Goal: Information Seeking & Learning: Learn about a topic

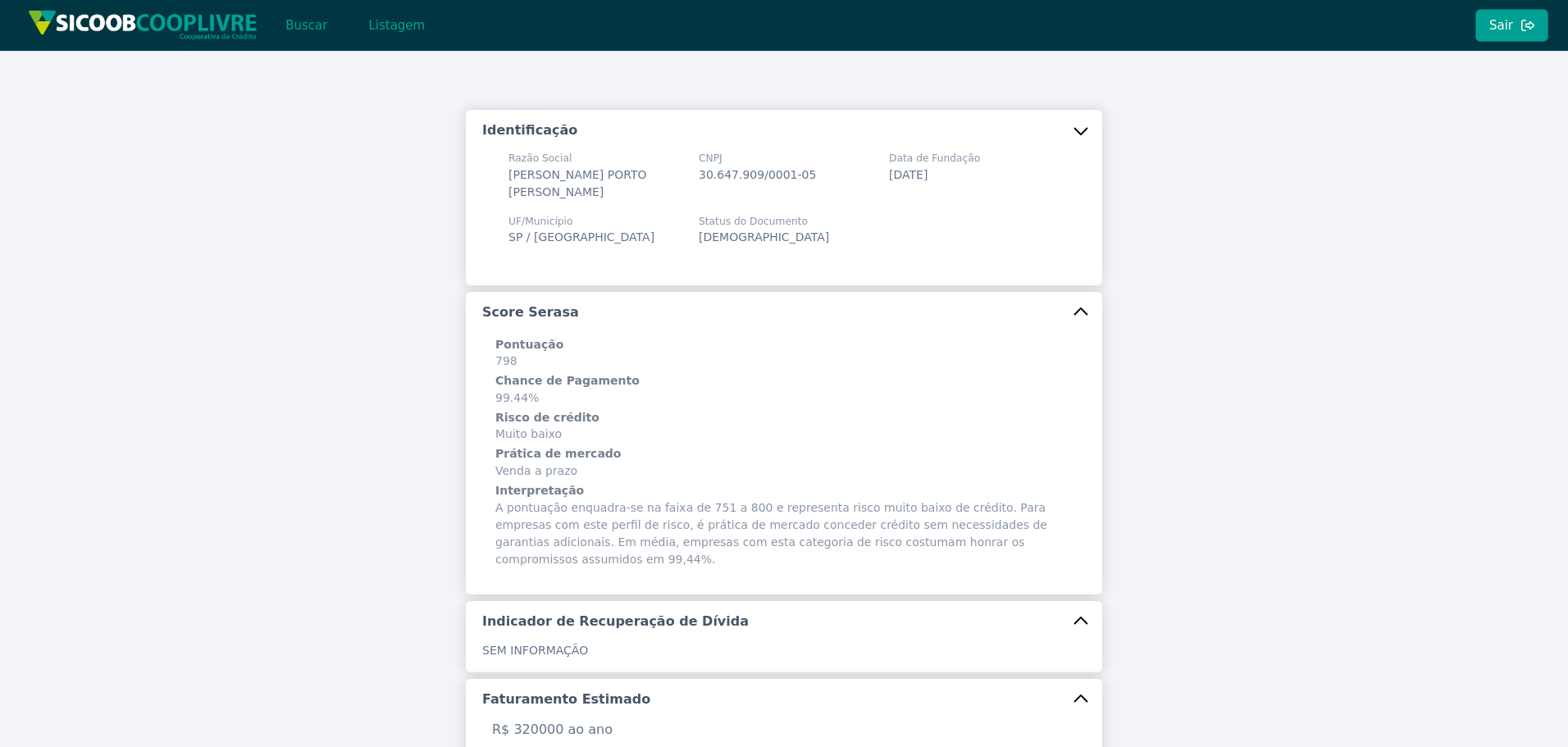
scroll to position [277, 0]
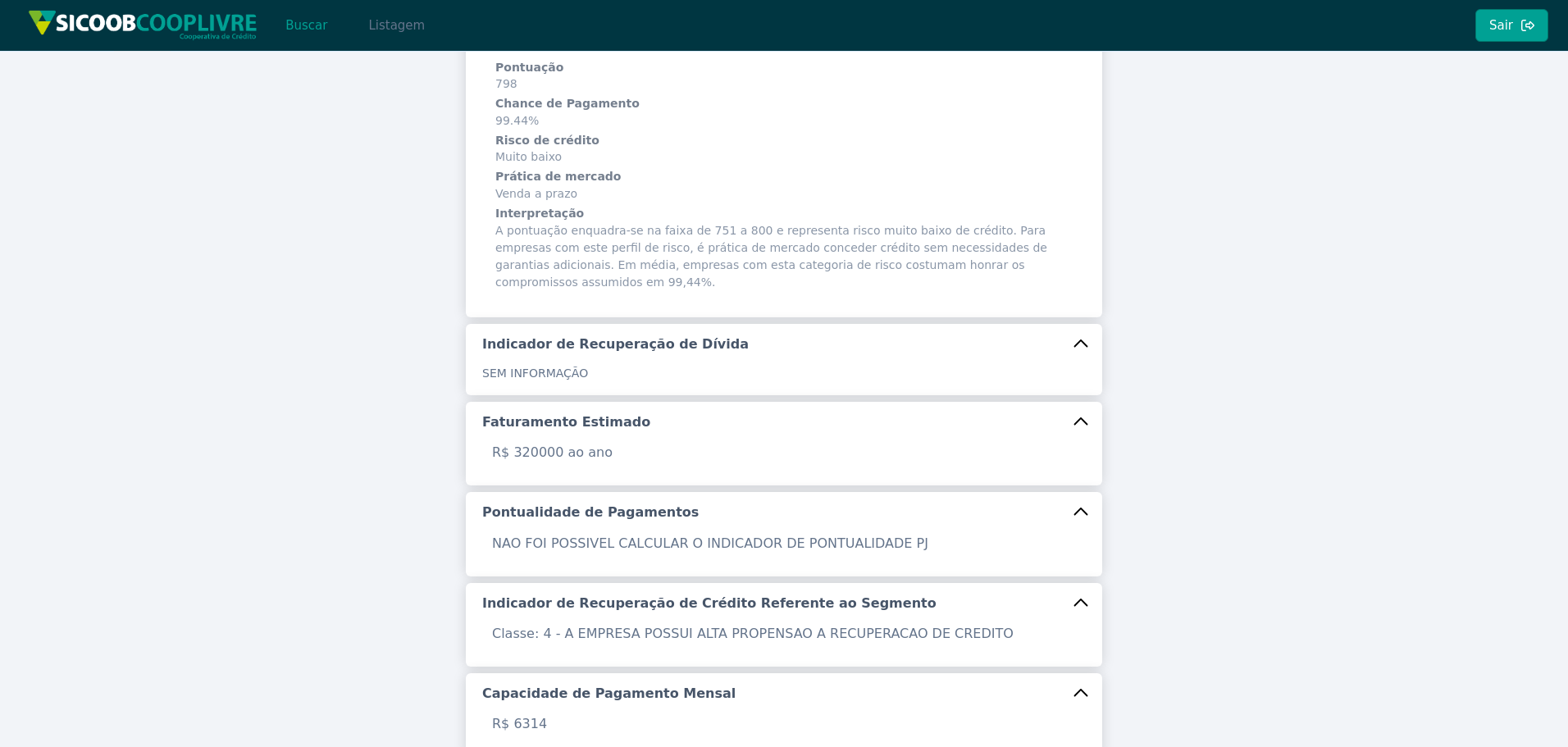
click at [391, 22] on button "Listagem" at bounding box center [396, 25] width 85 height 33
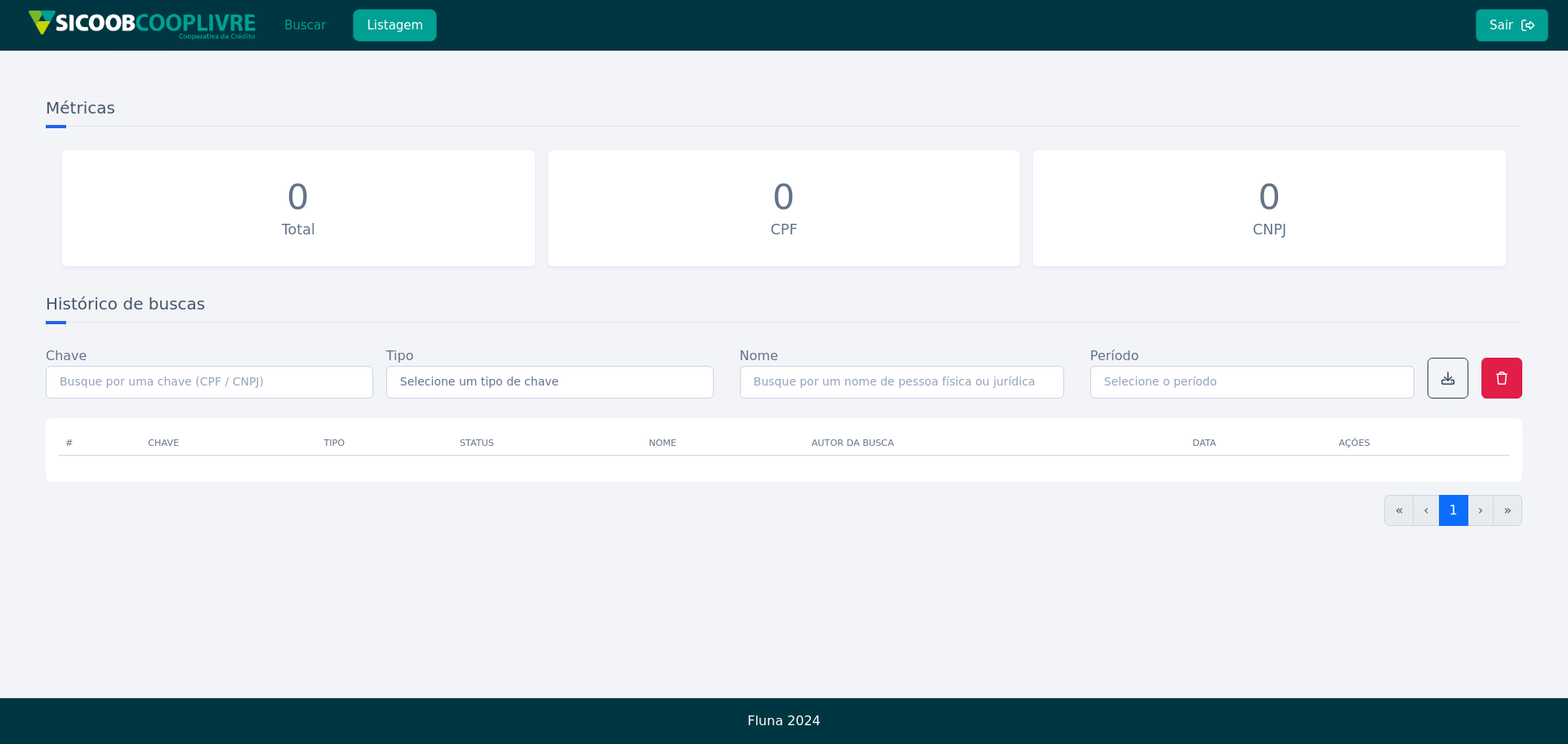
click at [353, 24] on button "Listagem" at bounding box center [395, 25] width 84 height 33
click at [409, 25] on button "Listagem" at bounding box center [395, 25] width 84 height 33
click at [1503, 25] on button "Sair" at bounding box center [1512, 25] width 73 height 33
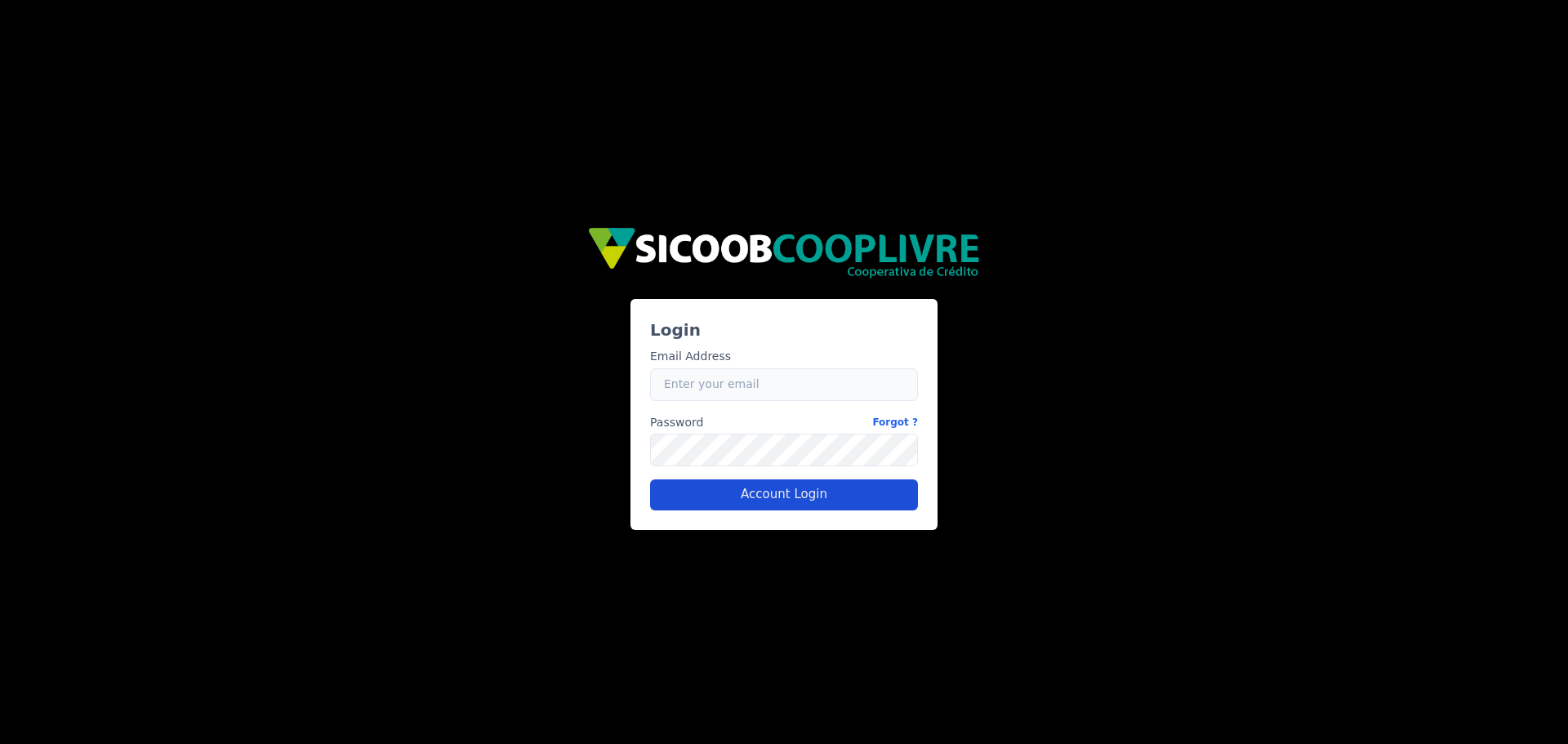
type input "[PERSON_NAME][EMAIL_ADDRESS][PERSON_NAME][DOMAIN_NAME]"
click at [833, 504] on button "Account Login" at bounding box center [784, 495] width 268 height 31
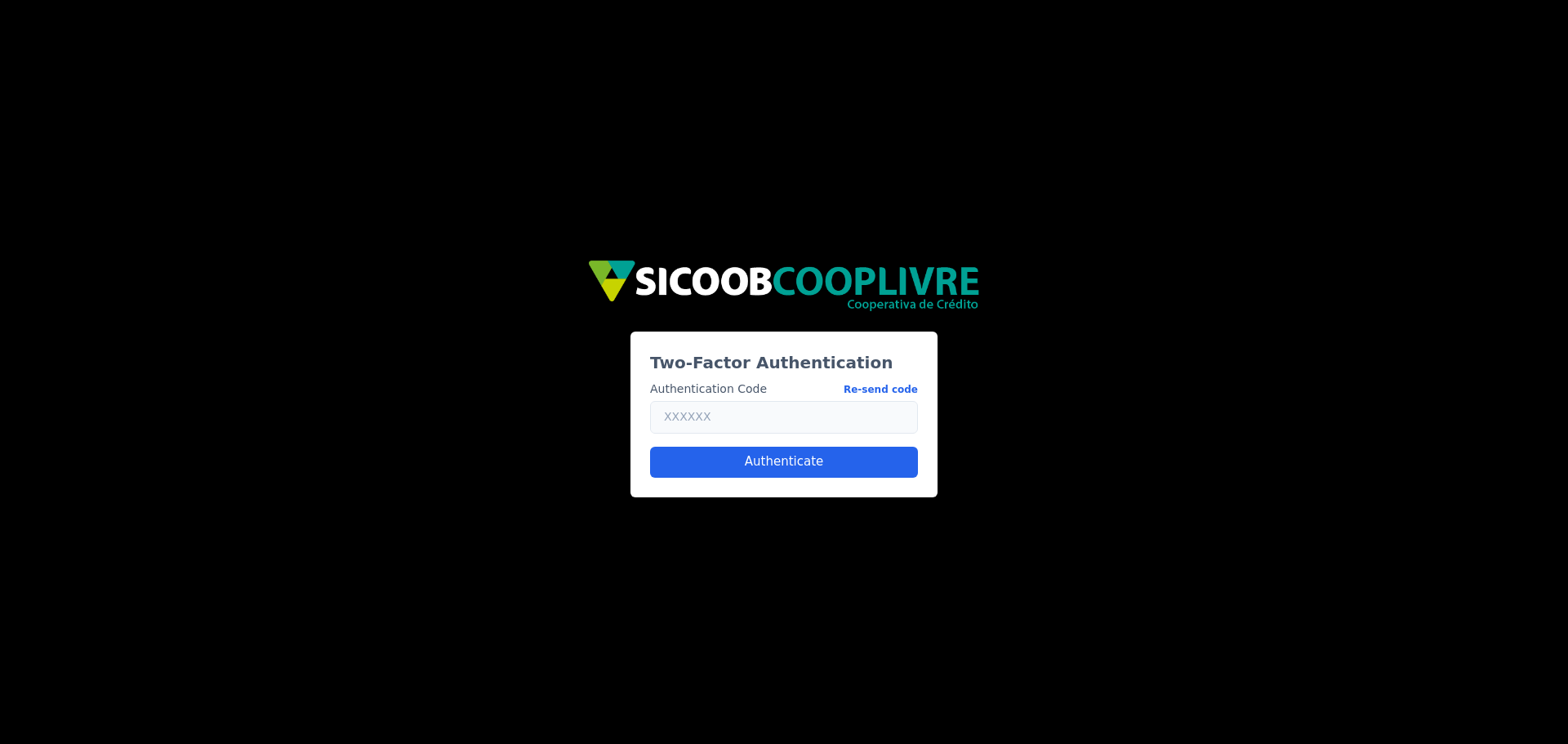
click at [735, 427] on input "text" at bounding box center [784, 418] width 268 height 33
click at [903, 392] on button "Re-send code" at bounding box center [880, 389] width 74 height 17
click at [753, 427] on input "text" at bounding box center [784, 418] width 268 height 33
click at [757, 453] on button "Authenticate" at bounding box center [784, 463] width 268 height 31
click at [865, 462] on button "Authenticate" at bounding box center [784, 463] width 268 height 31
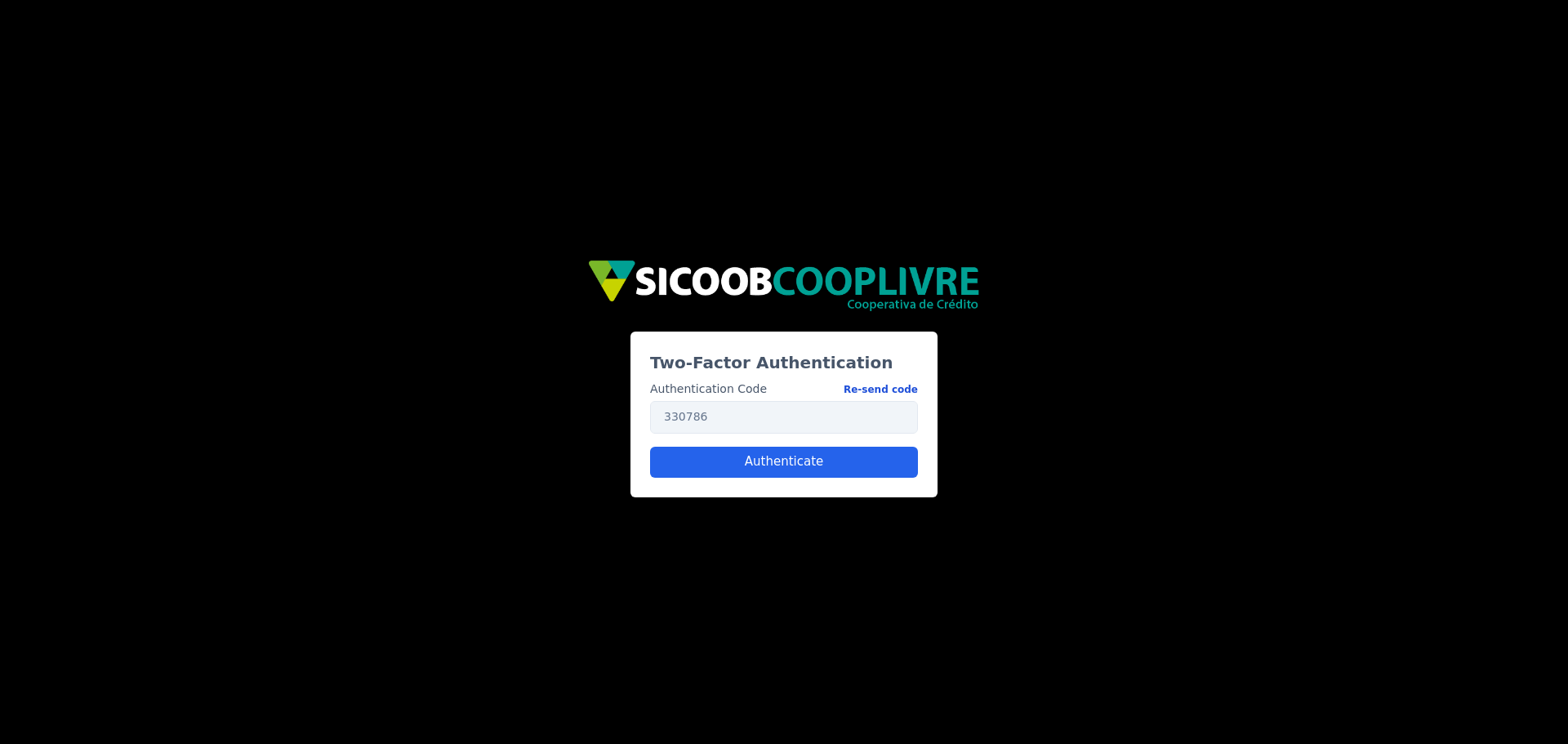
click at [878, 389] on button "Re-send code" at bounding box center [880, 389] width 74 height 17
drag, startPoint x: 734, startPoint y: 425, endPoint x: 480, endPoint y: 402, distance: 255.0
click at [478, 397] on div "Two-Factor Authentication Authentication Code Re-send code 330786 Authenticate" at bounding box center [784, 372] width 980 height 250
type input "074640"
click at [730, 467] on button "Authenticate" at bounding box center [784, 463] width 268 height 31
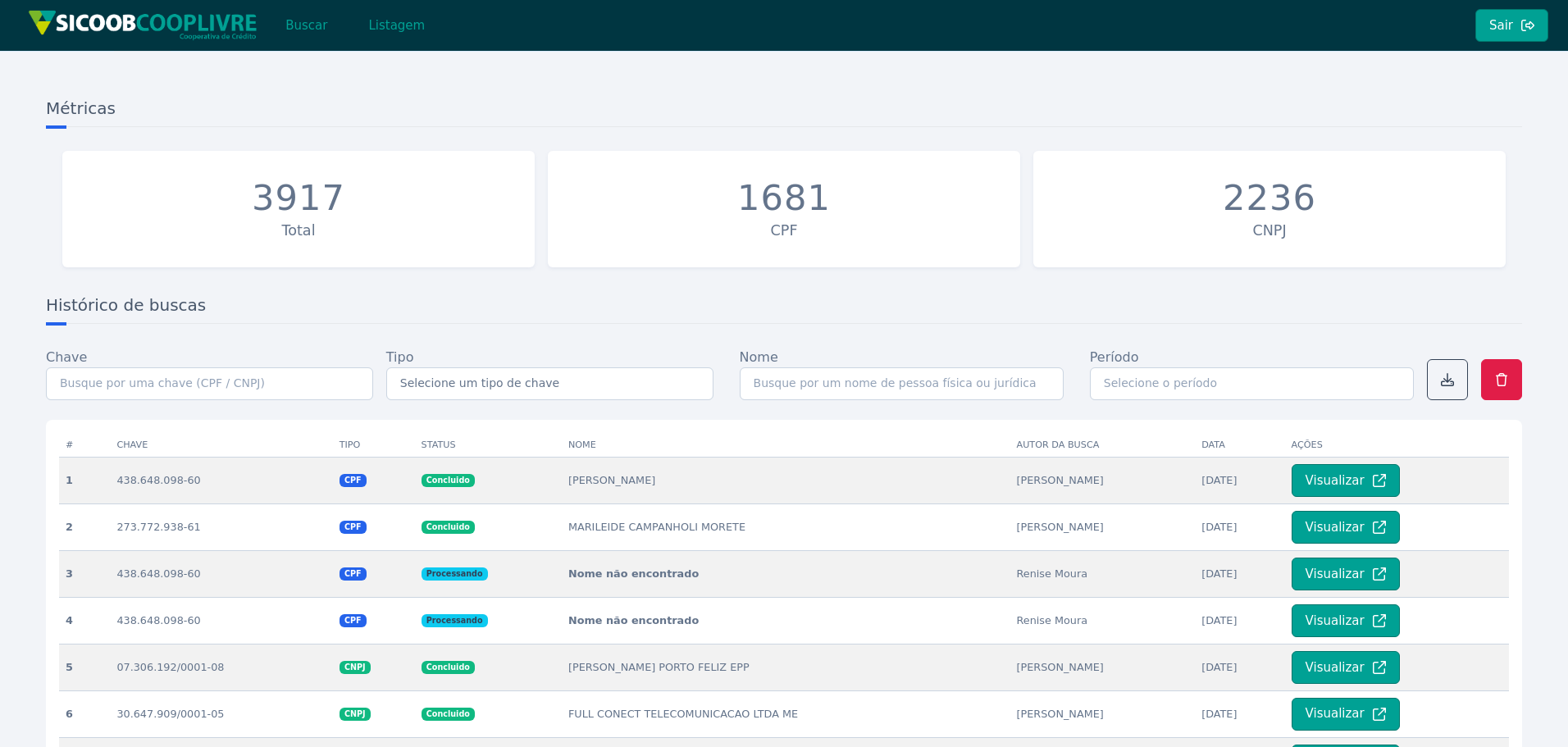
click at [552, 325] on div "Histórico de buscas Chave Tipo Selecione um tipo de chave CPF CNPJ Nome Período…" at bounding box center [784, 651] width 1489 height 728
click at [313, 25] on button "Buscar" at bounding box center [306, 25] width 70 height 33
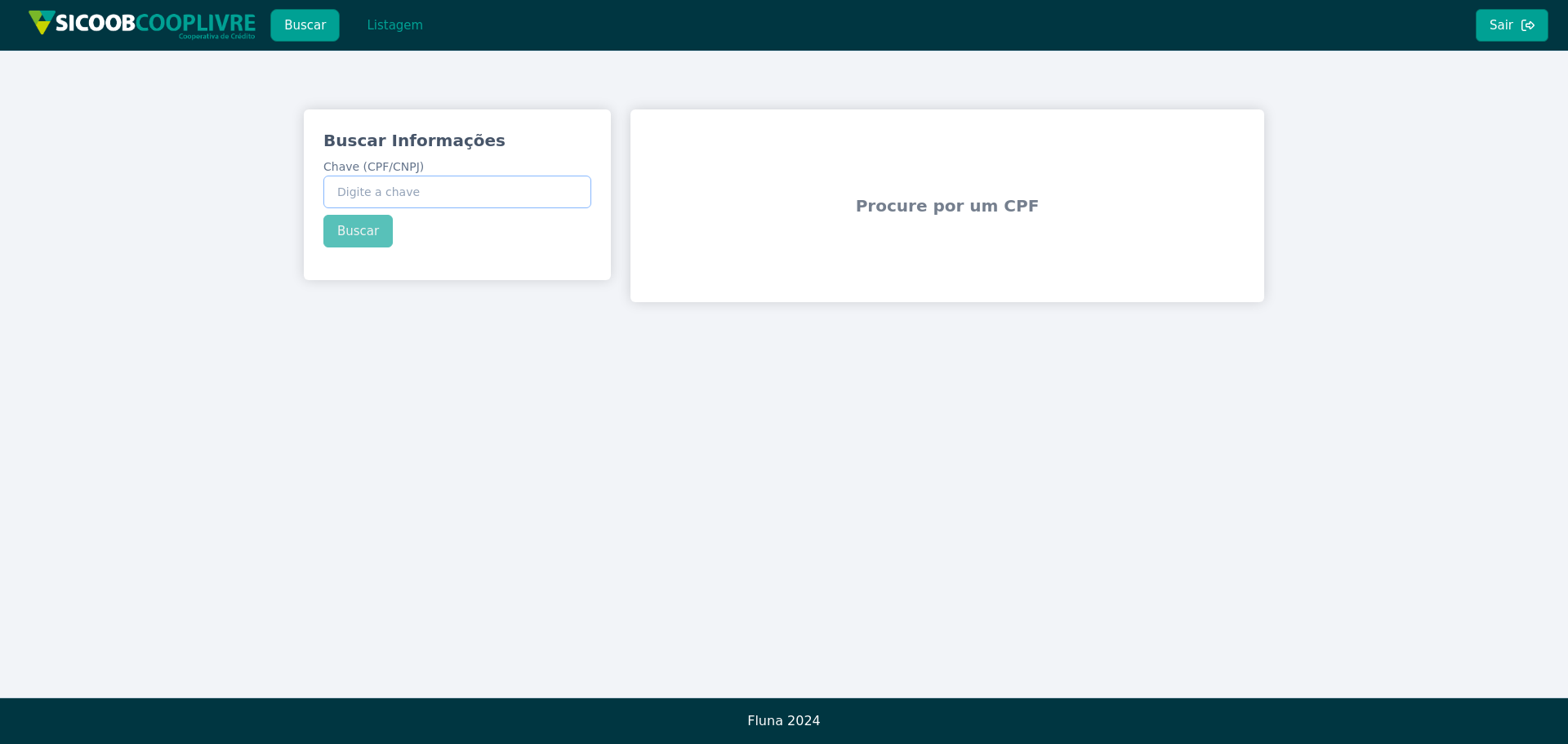
click at [483, 202] on input "Chave (CPF/CNPJ)" at bounding box center [458, 192] width 268 height 33
paste input "61.758.403/0001-99"
type input "61.758.403/0001-99"
click at [365, 231] on div "Buscar Informações Chave (CPF/CNPJ) 61.758.403/0001-99 Buscar" at bounding box center [458, 188] width 307 height 158
click at [373, 233] on button "Buscar" at bounding box center [358, 231] width 69 height 33
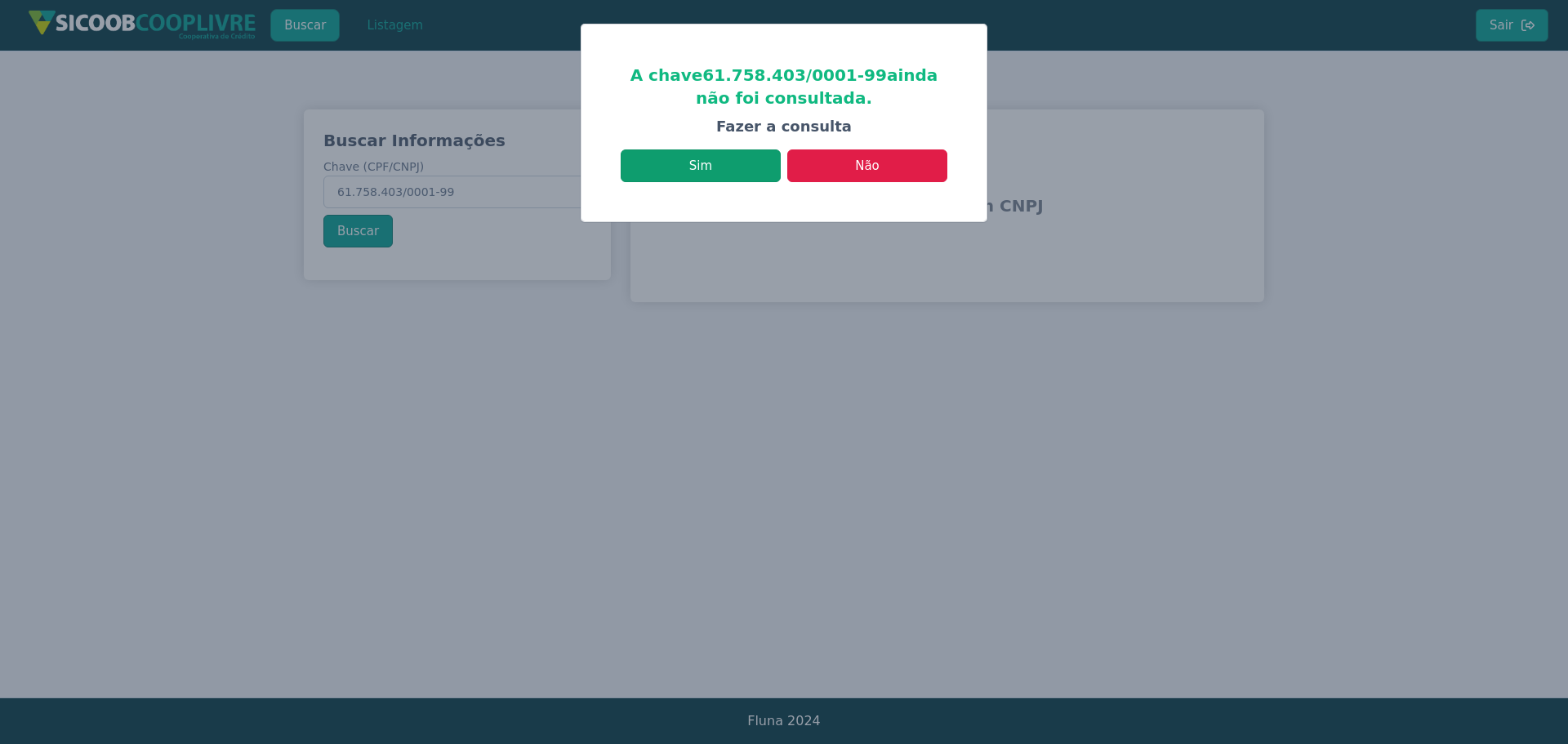
click at [749, 162] on button "Sim" at bounding box center [701, 166] width 160 height 33
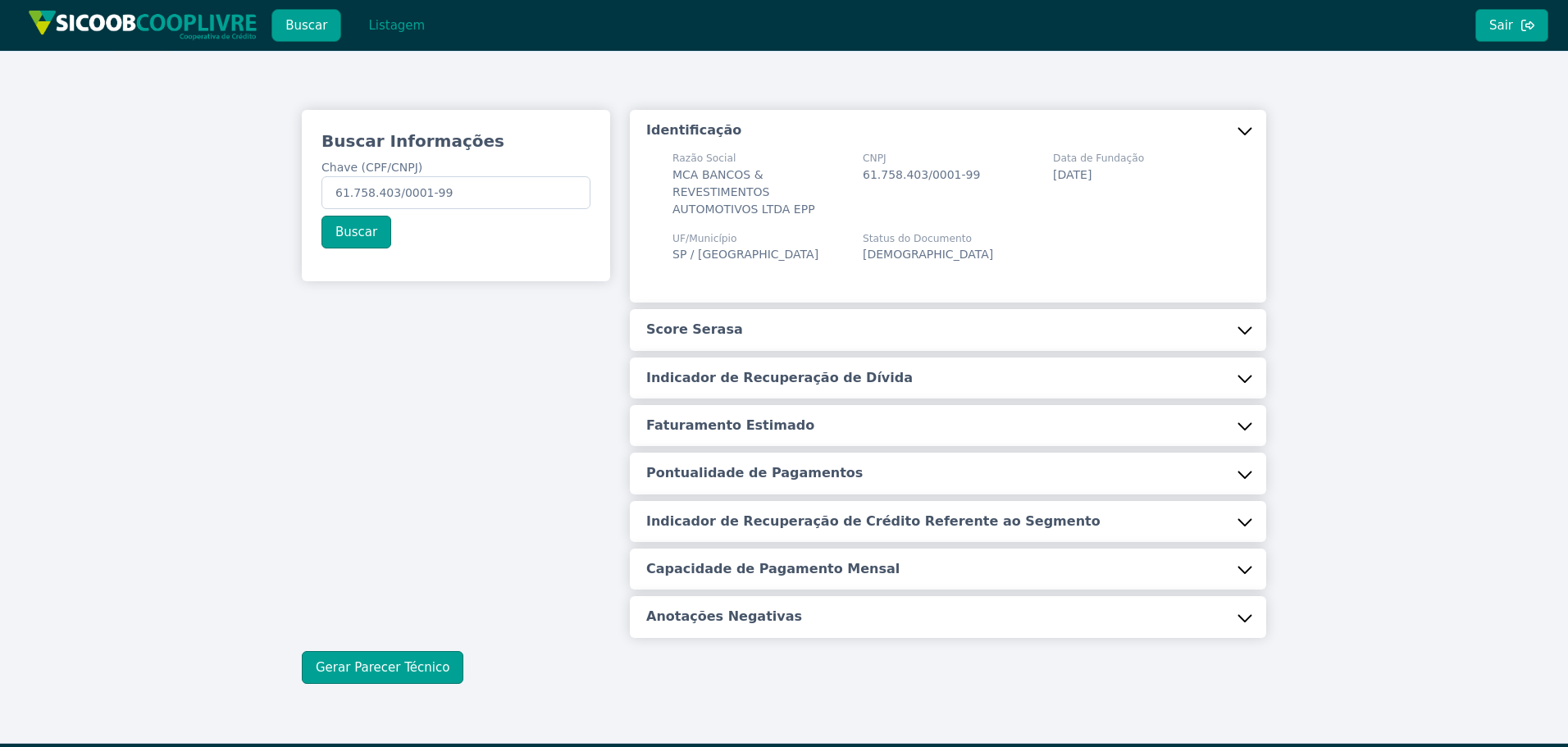
click at [692, 344] on button "Score Serasa" at bounding box center [949, 330] width 637 height 41
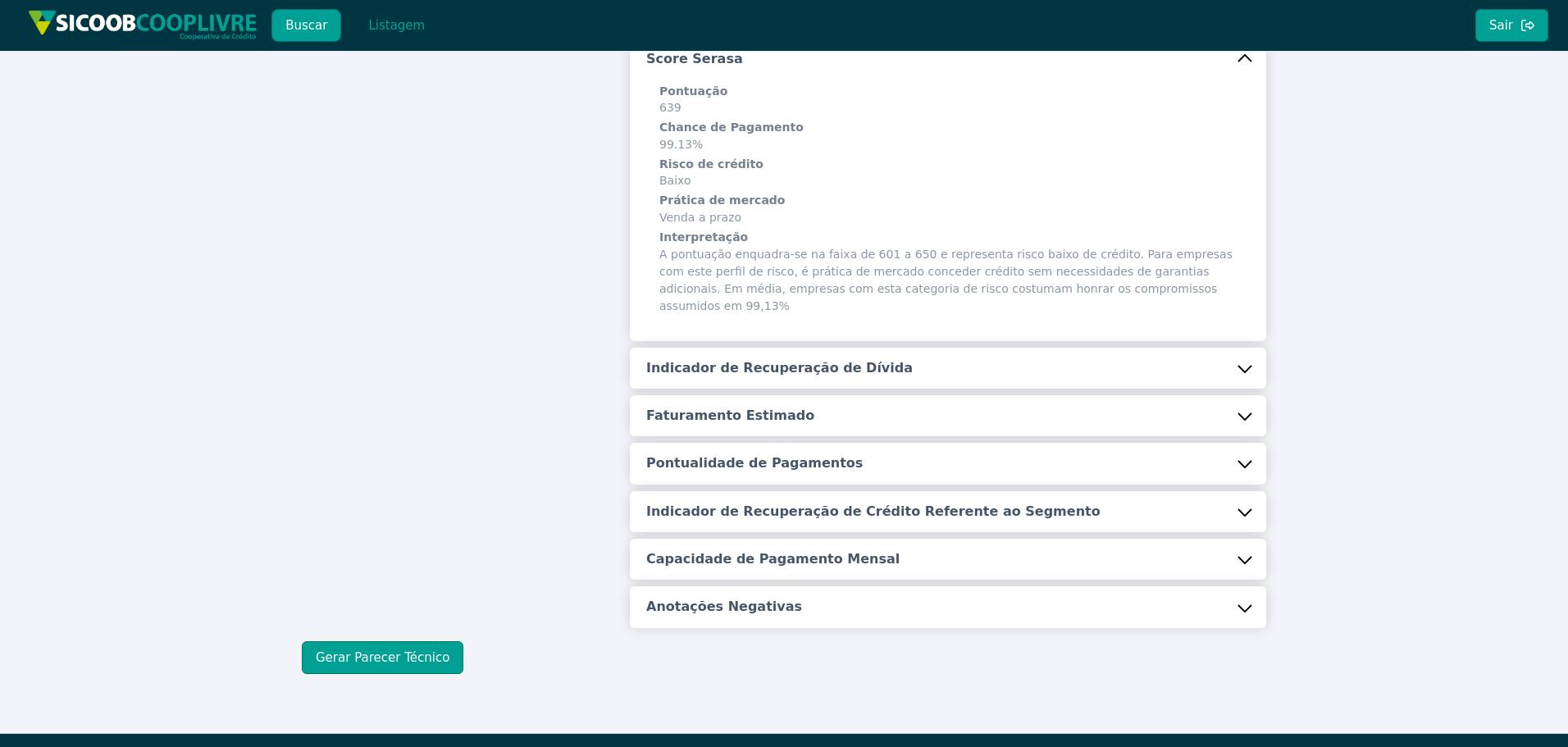
scroll to position [286, 0]
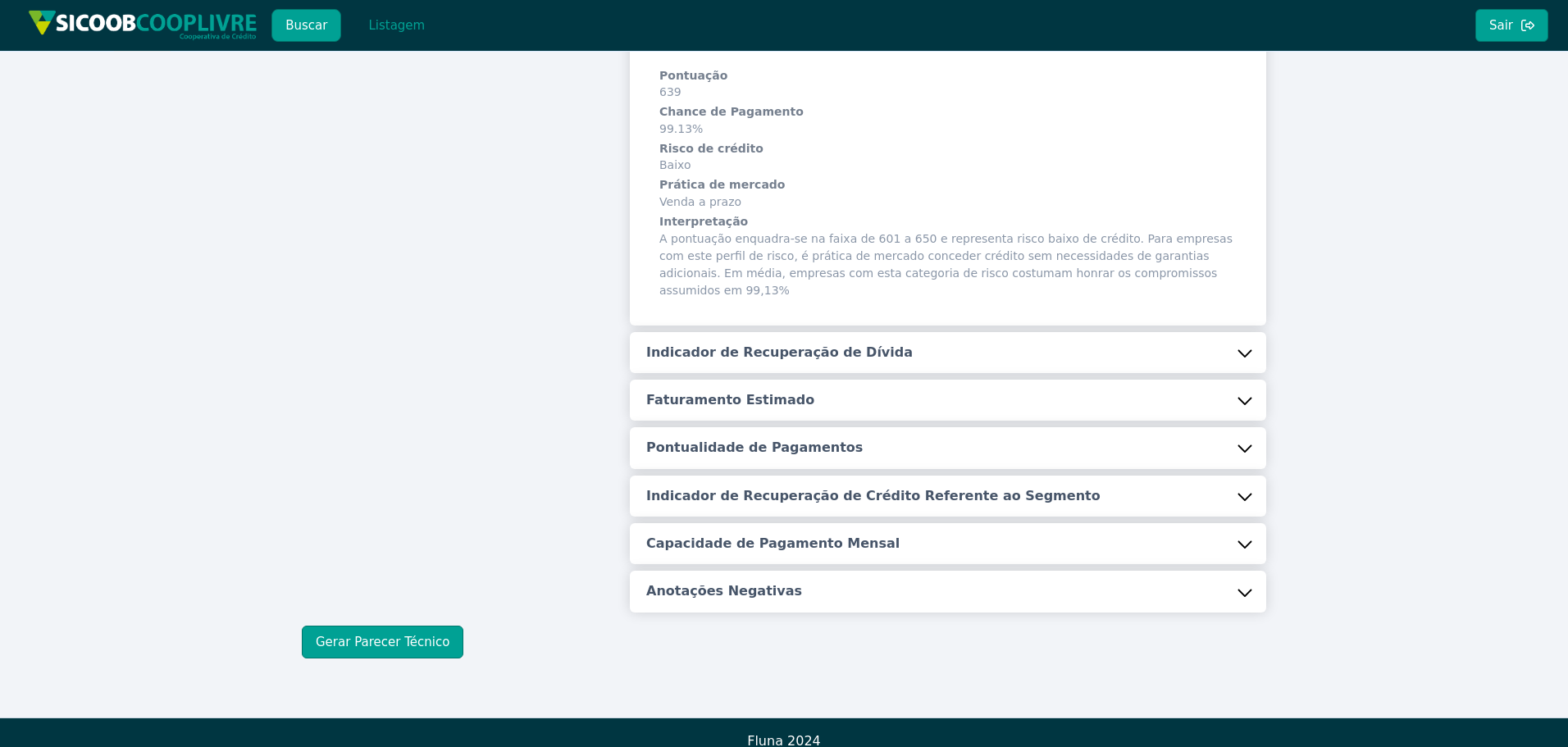
click at [770, 332] on button "Indicador de Recuperação de Dívida" at bounding box center [949, 353] width 637 height 41
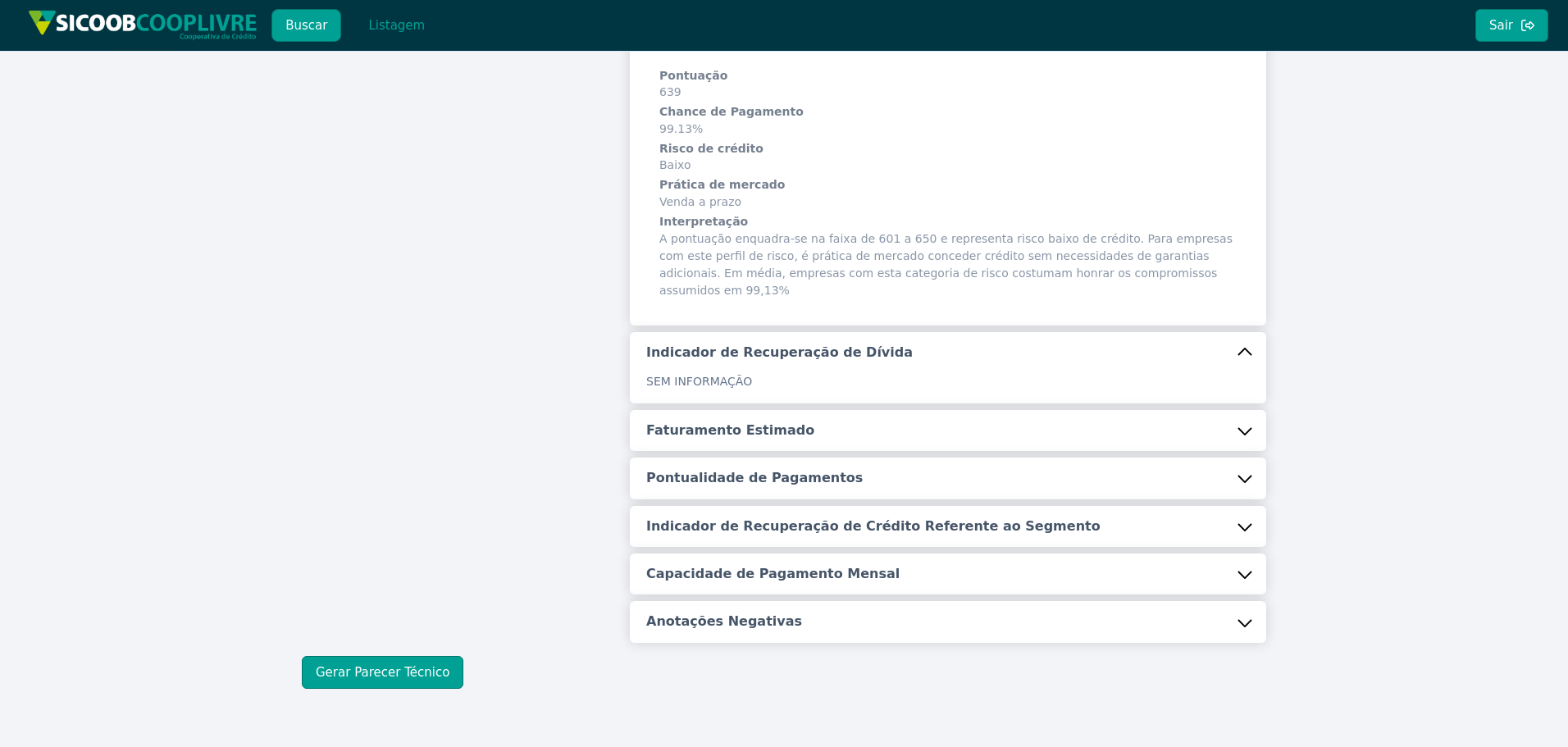
click at [745, 422] on h5 "Faturamento Estimado" at bounding box center [730, 431] width 168 height 18
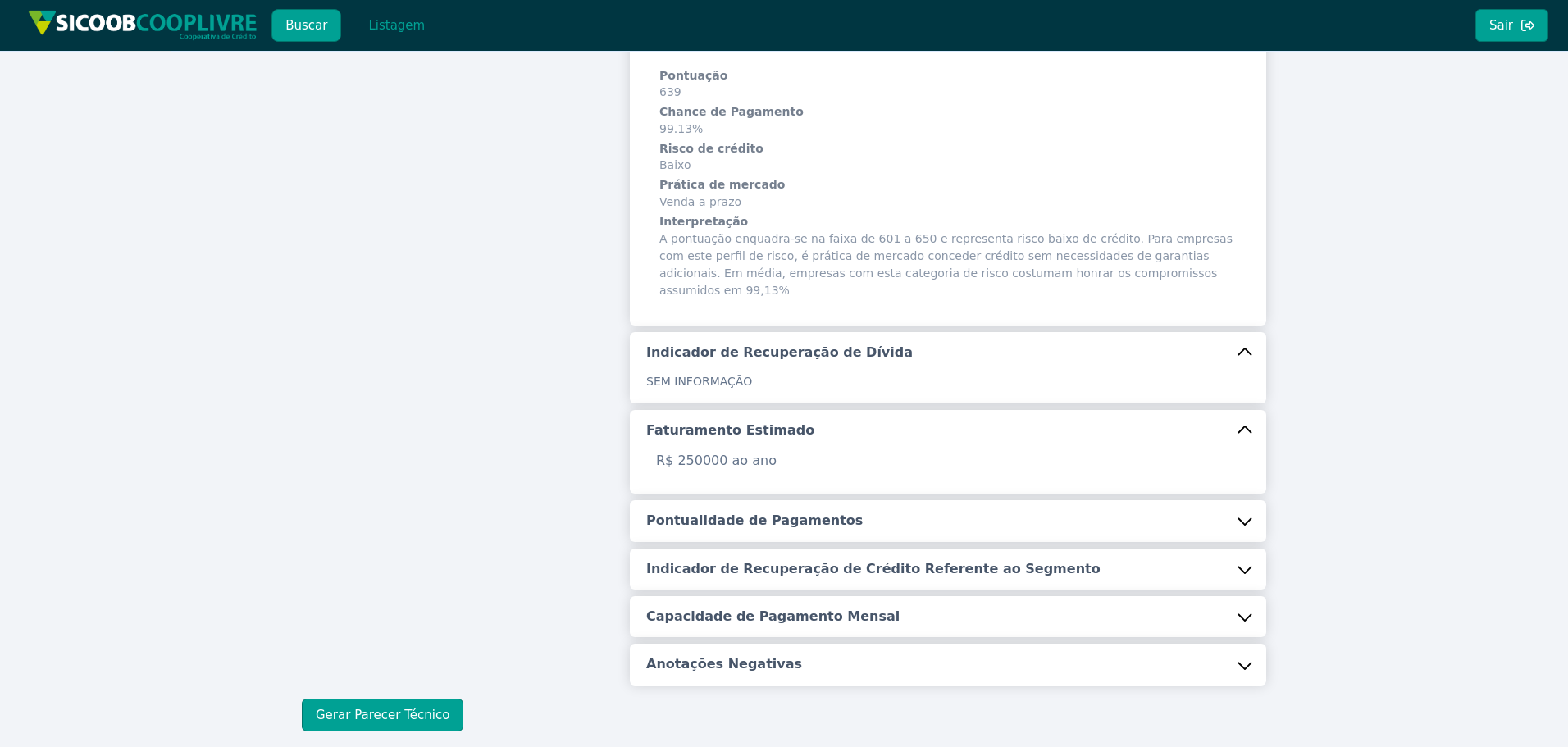
click at [736, 512] on h5 "Pontualidade de Pagamentos" at bounding box center [755, 521] width 217 height 18
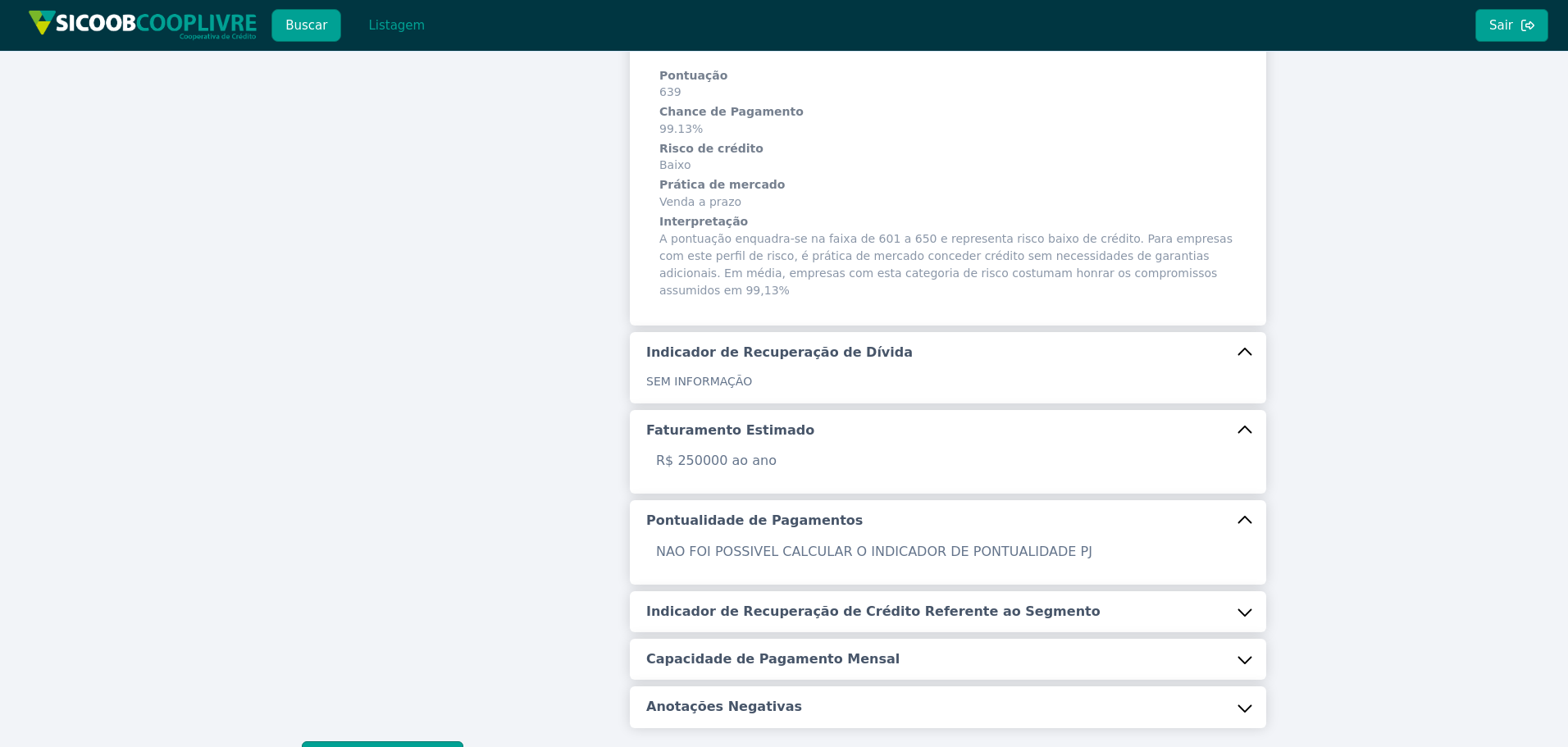
click at [751, 611] on button "Indicador de Recuperação de Crédito Referente ao Segmento" at bounding box center [949, 612] width 637 height 41
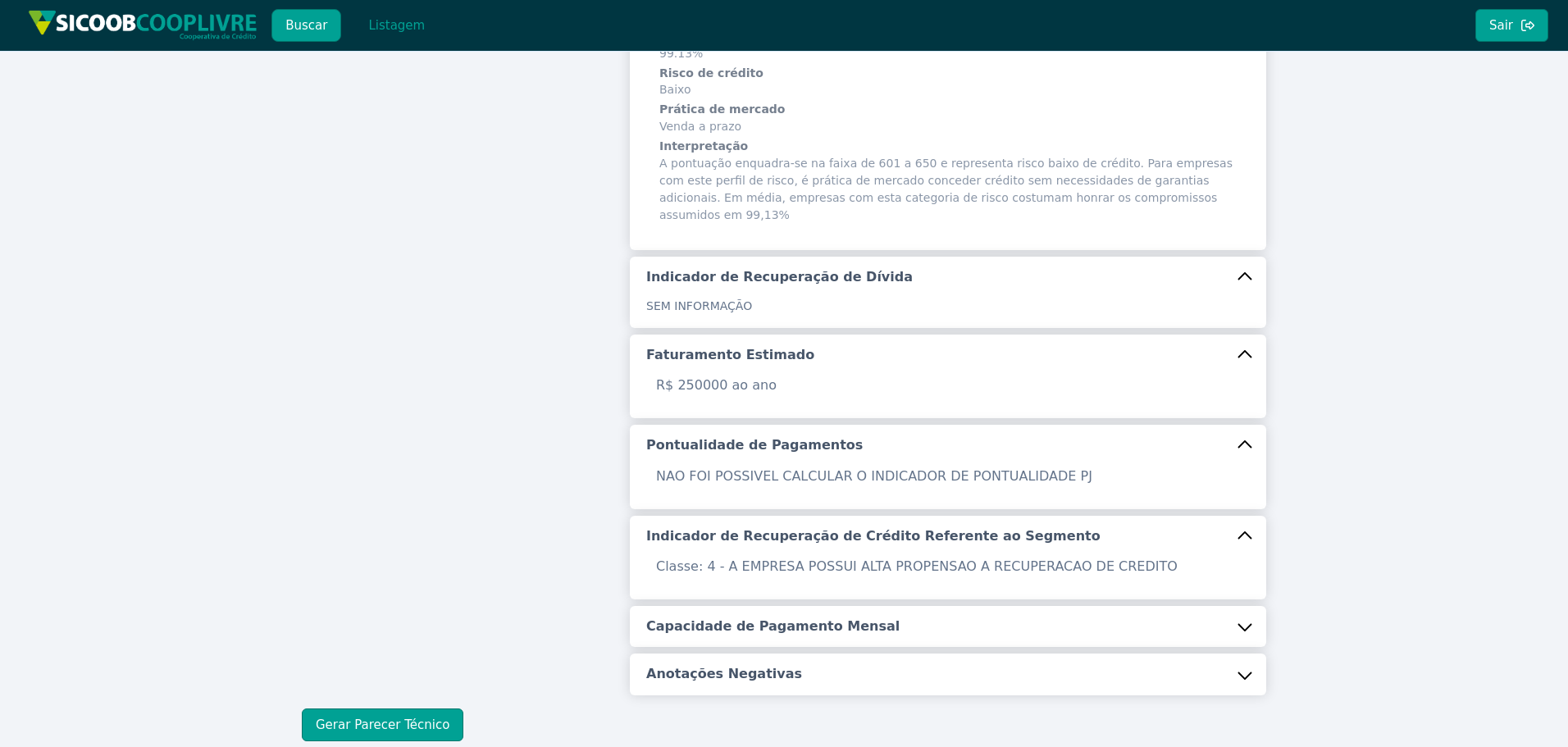
scroll to position [445, 0]
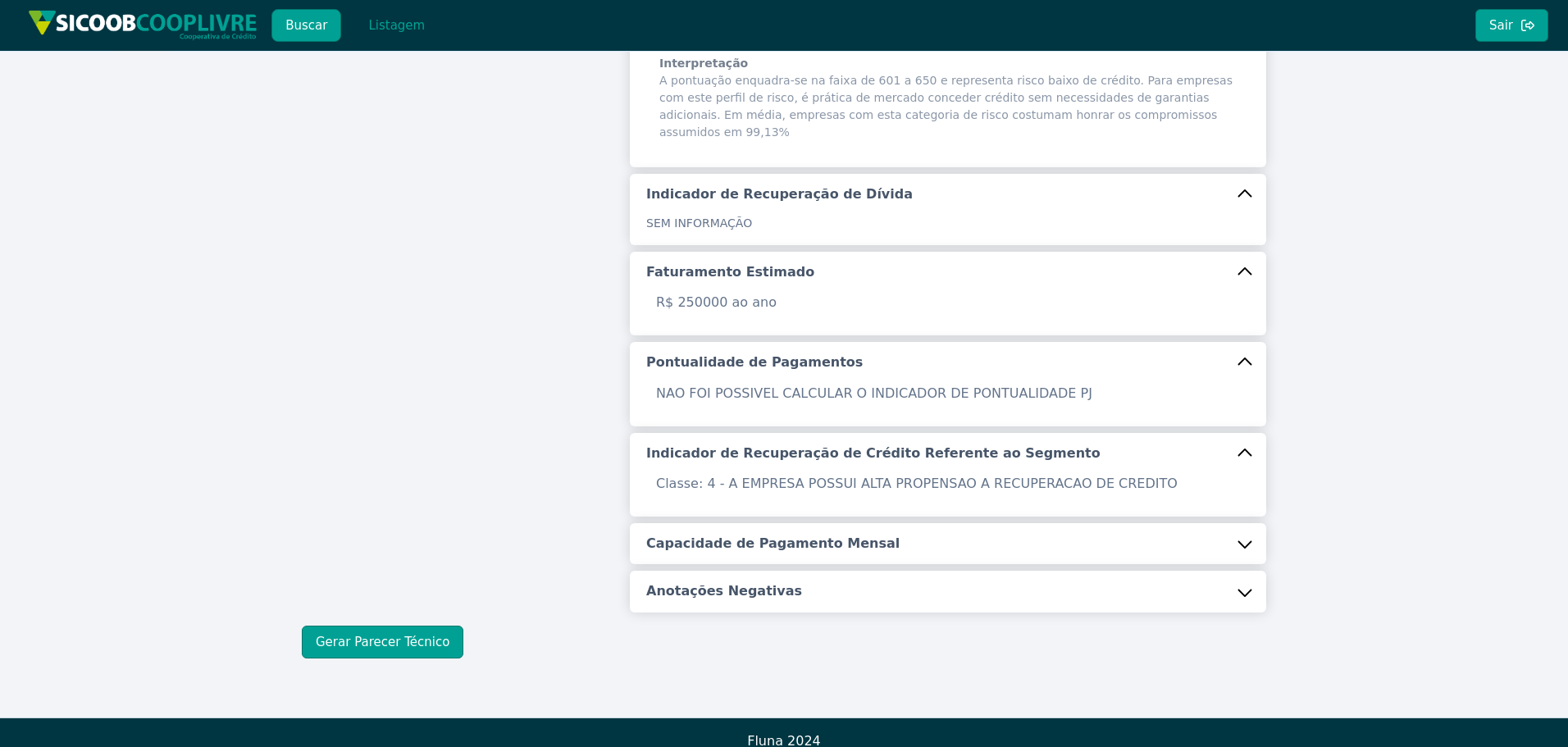
click at [676, 524] on button "Capacidade de Pagamento Mensal" at bounding box center [949, 544] width 637 height 41
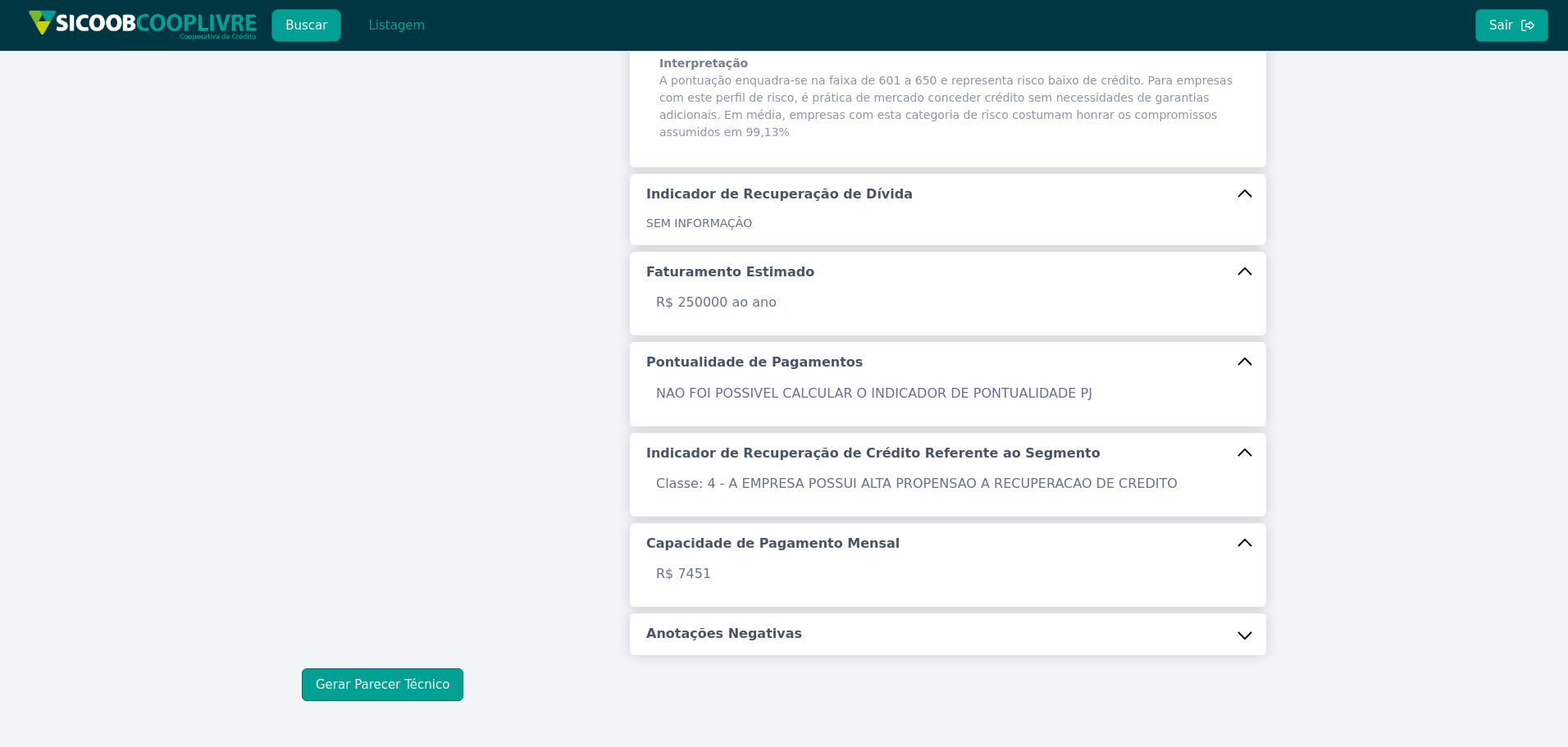
click at [696, 590] on div "R$ 7451" at bounding box center [949, 586] width 637 height 43
click at [624, 605] on div "Identificação Razão Social MCA BANCOS & REVESTIMENTOS AUTOMOTIVOS LTDA EPP CNPJ…" at bounding box center [949, 160] width 656 height 990
drag, startPoint x: 670, startPoint y: 639, endPoint x: 570, endPoint y: 611, distance: 103.8
click at [670, 639] on div "Buscar Informações Chave (CPF/CNPJ) 61.758.403/0001-99 Buscar Identificação Raz…" at bounding box center [784, 183] width 964 height 1036
click at [741, 643] on div "Buscar Informações Chave (CPF/CNPJ) 61.758.403/0001-99 Buscar Identificação Raz…" at bounding box center [784, 183] width 964 height 1036
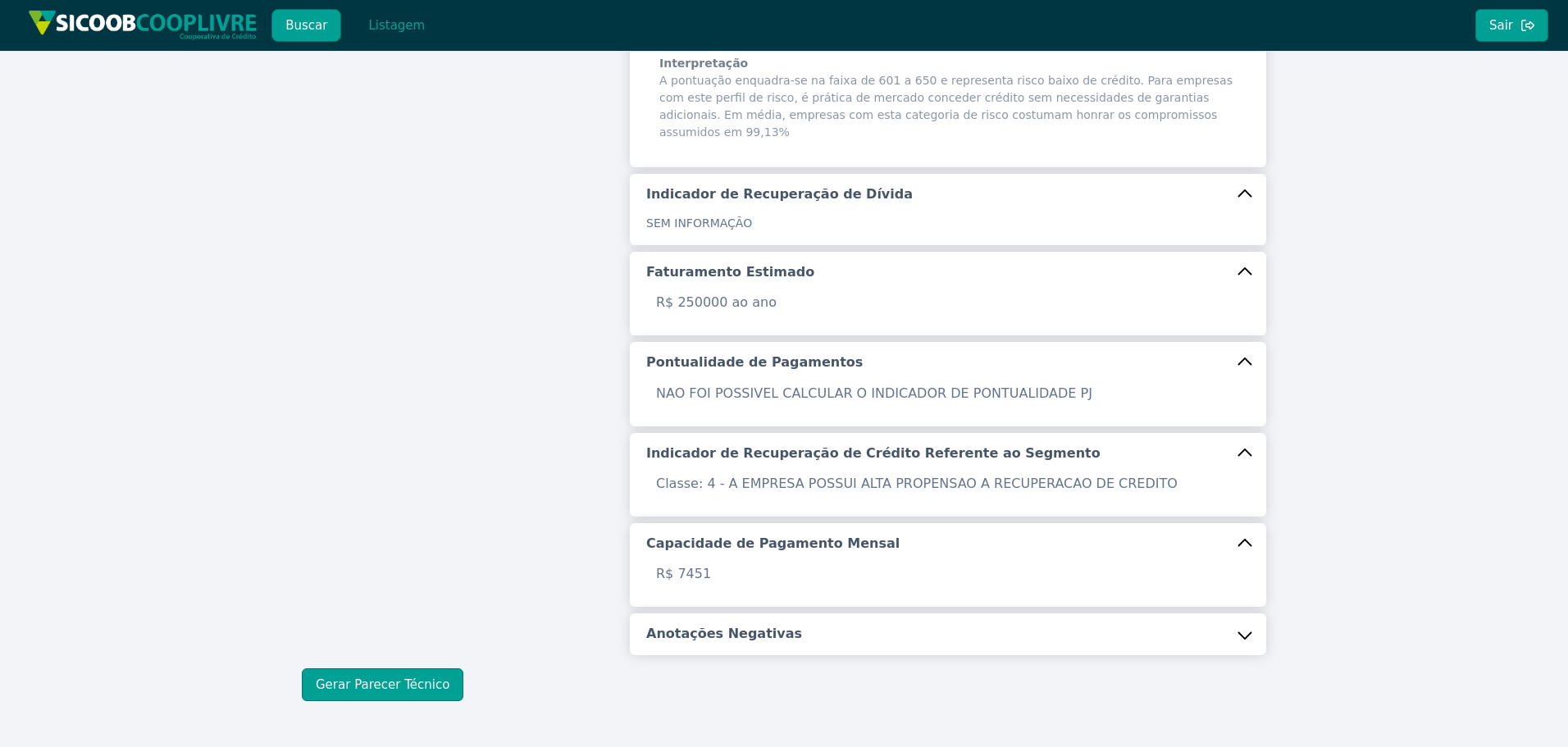
click at [742, 626] on h5 "Anotações Negativas" at bounding box center [725, 635] width 156 height 18
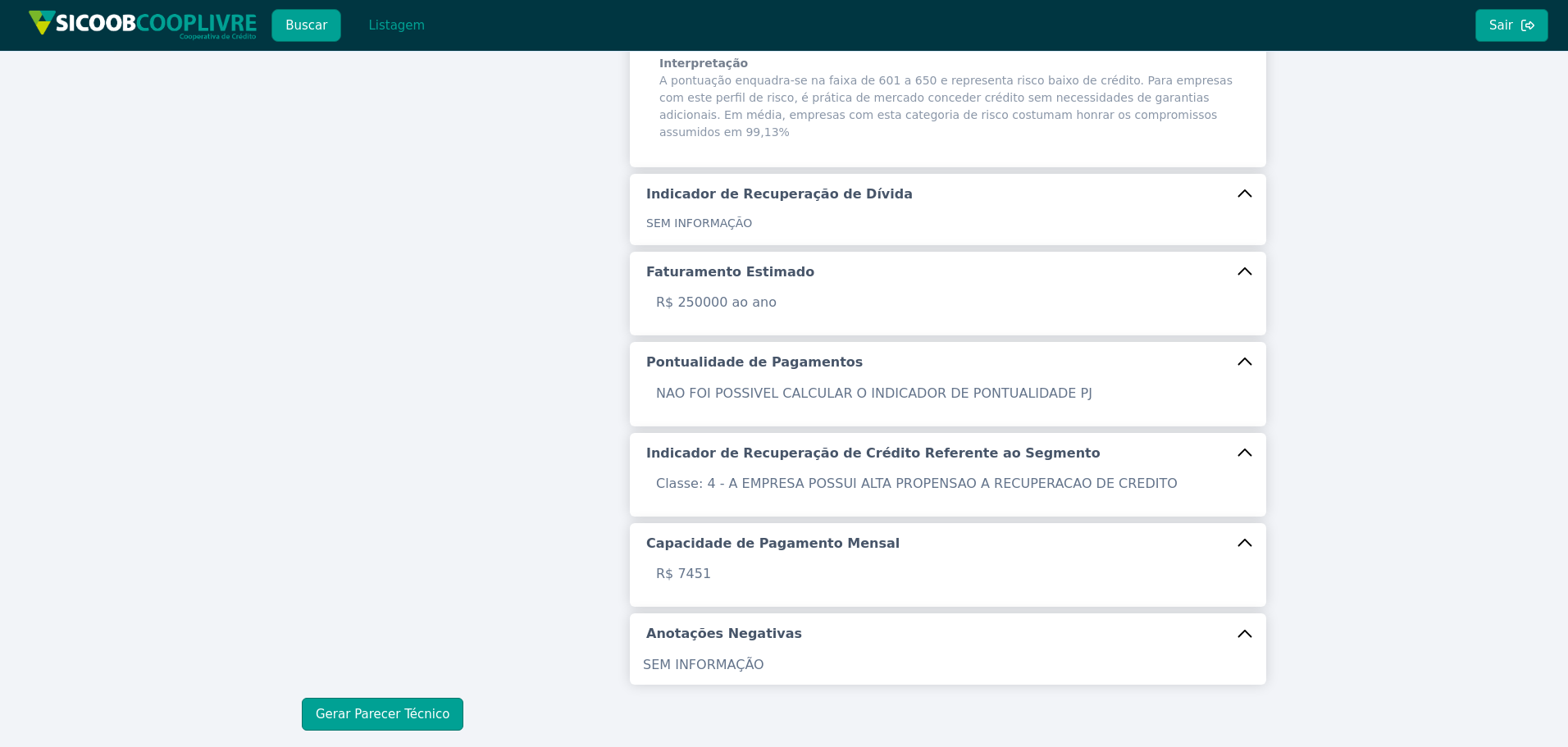
scroll to position [517, 0]
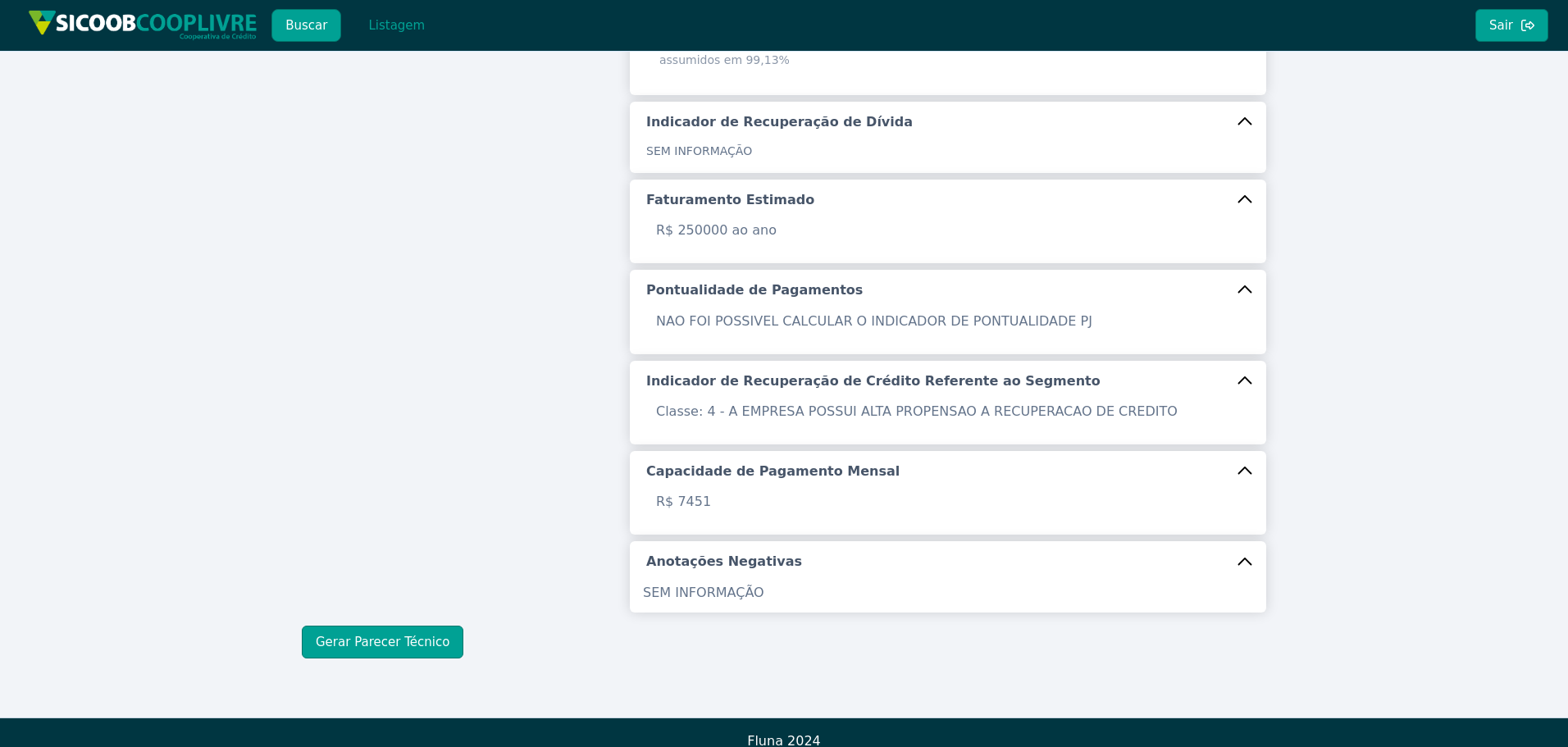
click at [423, 605] on div "Buscar Informações Chave (CPF/CNPJ) 61.758.403/0001-99 Buscar Identificação Raz…" at bounding box center [784, 126] width 964 height 1066
click at [426, 626] on button "Gerar Parecer Técnico" at bounding box center [382, 643] width 162 height 33
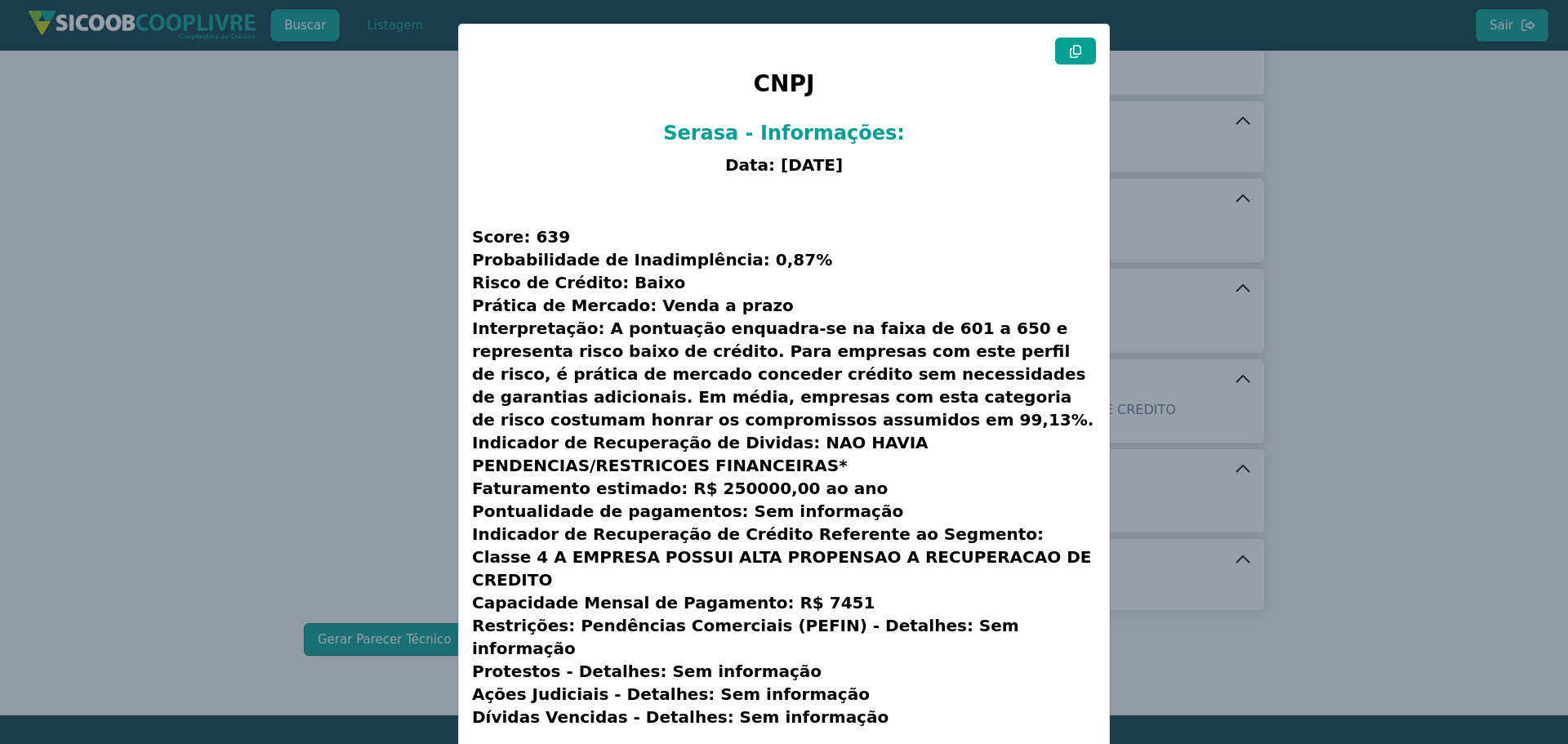
click at [1083, 55] on button at bounding box center [1075, 51] width 41 height 27
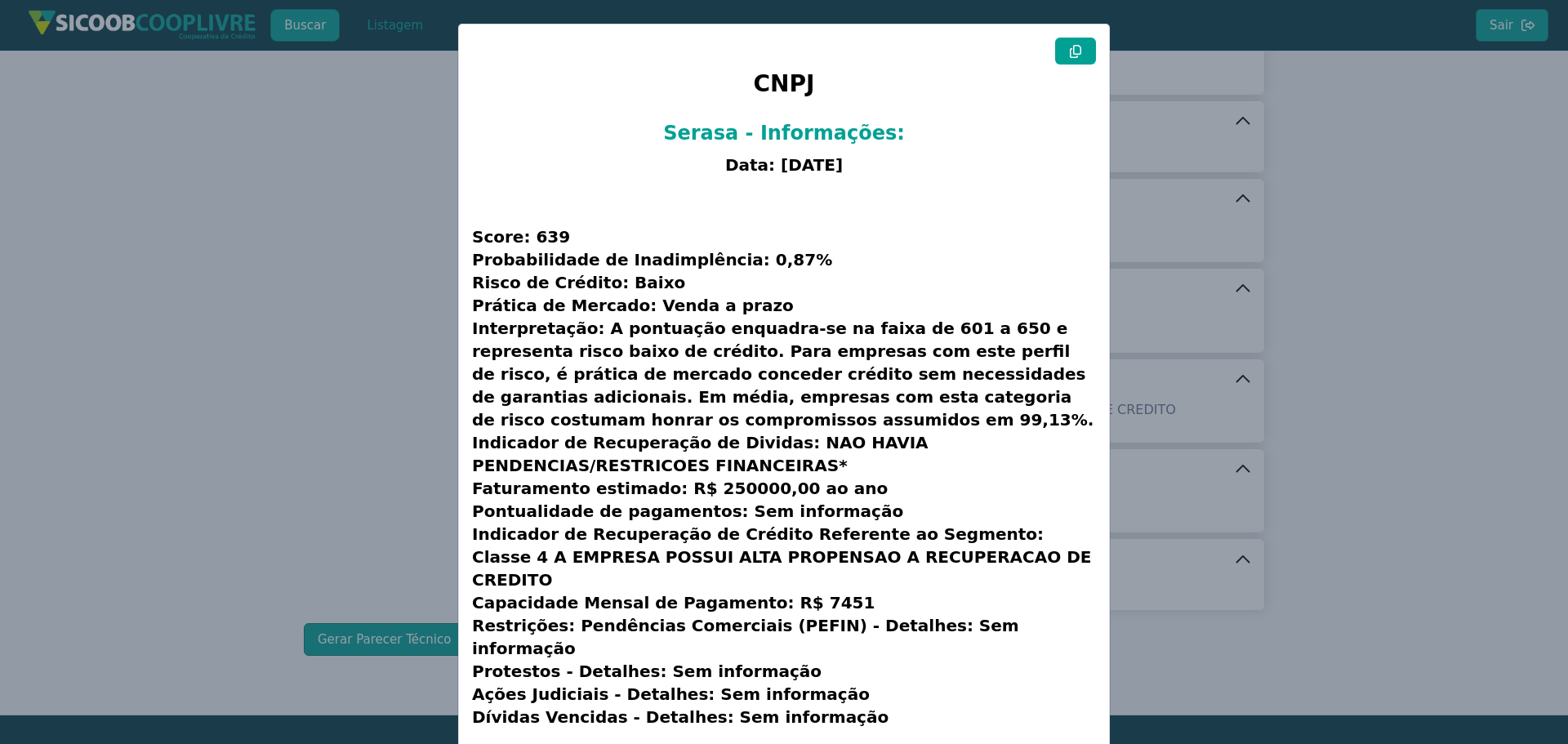
click at [223, 300] on modal-container "CNPJ Serasa - Informações: Data: 13/08/2025 Score: 639 Probabilidade de Inadimp…" at bounding box center [784, 372] width 1568 height 744
